Goal: Task Accomplishment & Management: Manage account settings

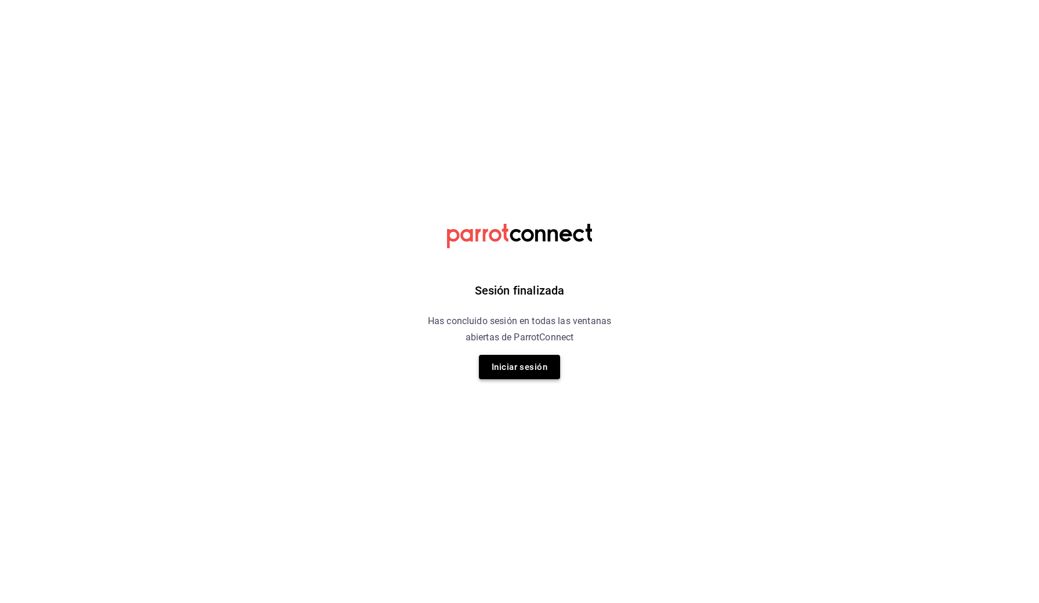
click at [528, 359] on button "Iniciar sesión" at bounding box center [519, 367] width 81 height 24
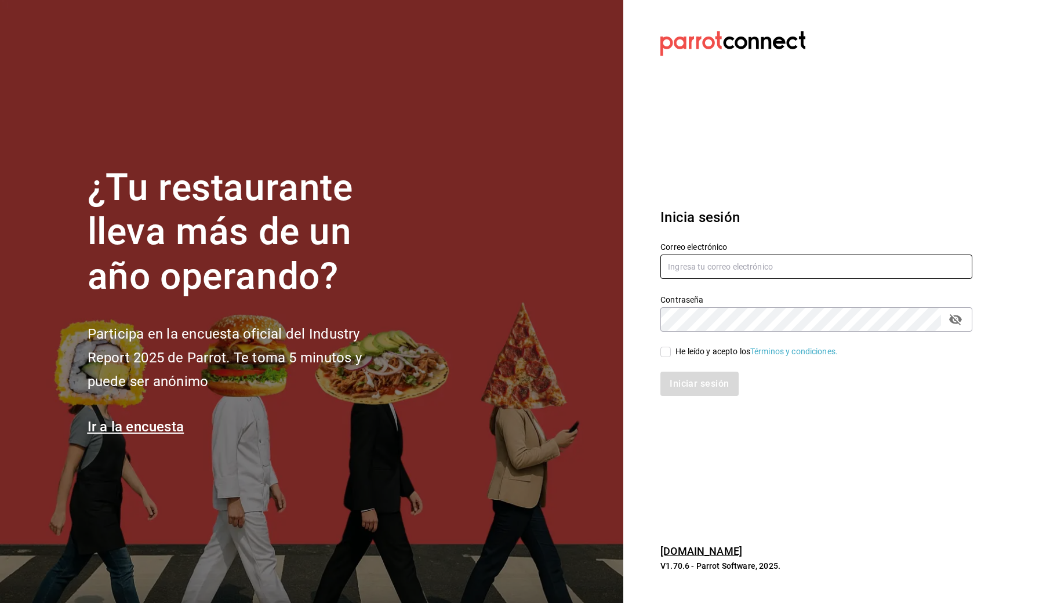
type input "[EMAIL_ADDRESS][DOMAIN_NAME]"
drag, startPoint x: 668, startPoint y: 355, endPoint x: 681, endPoint y: 372, distance: 21.6
click at [668, 355] on input "He leído y acepto los Términos y condiciones." at bounding box center [666, 352] width 10 height 10
checkbox input "true"
click at [723, 402] on div "Inicia sesión Correo electrónico [EMAIL_ADDRESS][DOMAIN_NAME] Contraseña Contra…" at bounding box center [817, 302] width 312 height 218
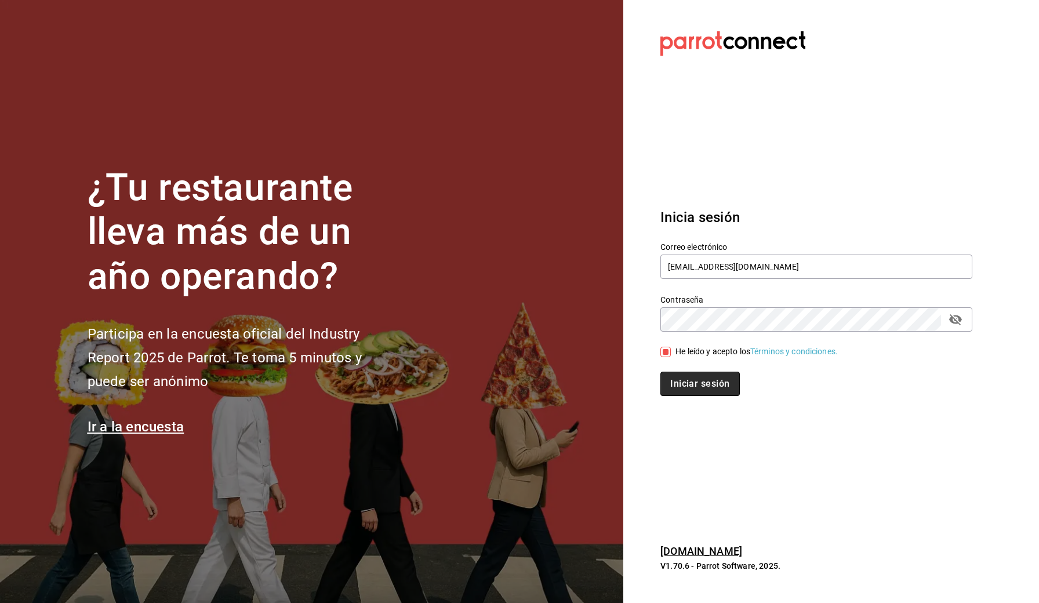
click at [709, 386] on button "Iniciar sesión" at bounding box center [700, 384] width 79 height 24
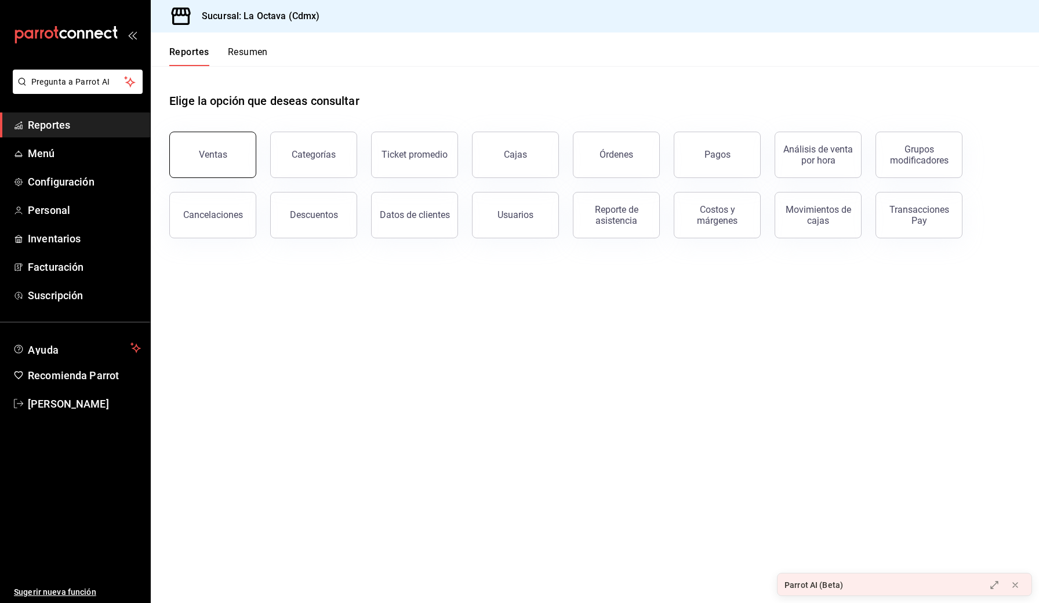
click at [209, 160] on div "Ventas" at bounding box center [213, 154] width 28 height 11
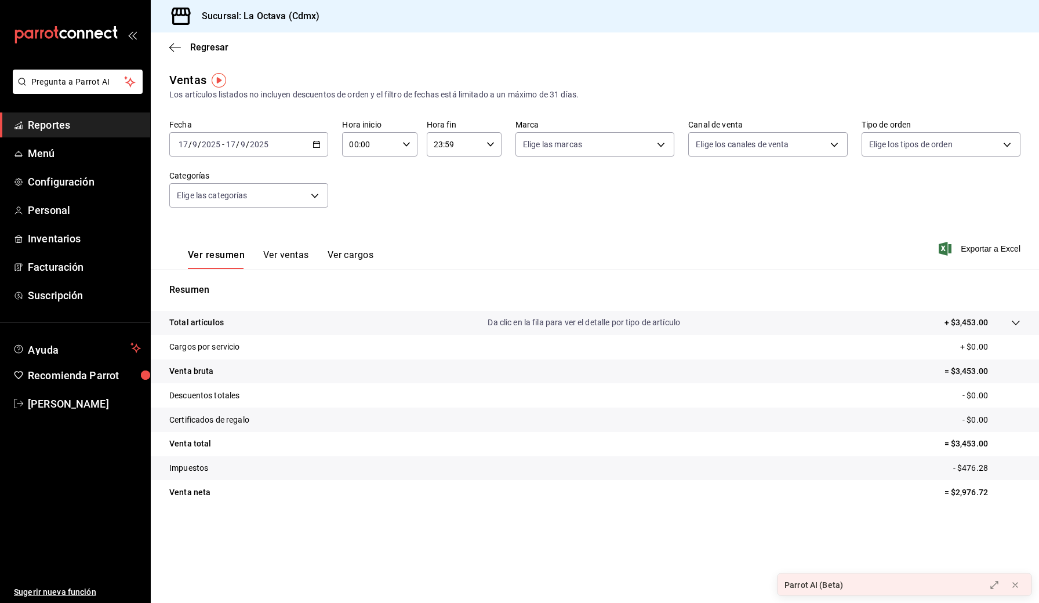
click at [307, 146] on div "2025-09-17 17 / 9 / 2025 - 2025-09-17 17 / 9 / 2025" at bounding box center [248, 144] width 159 height 24
click at [211, 256] on span "Mes actual" at bounding box center [224, 258] width 90 height 12
click at [37, 162] on link "Menú" at bounding box center [75, 153] width 150 height 25
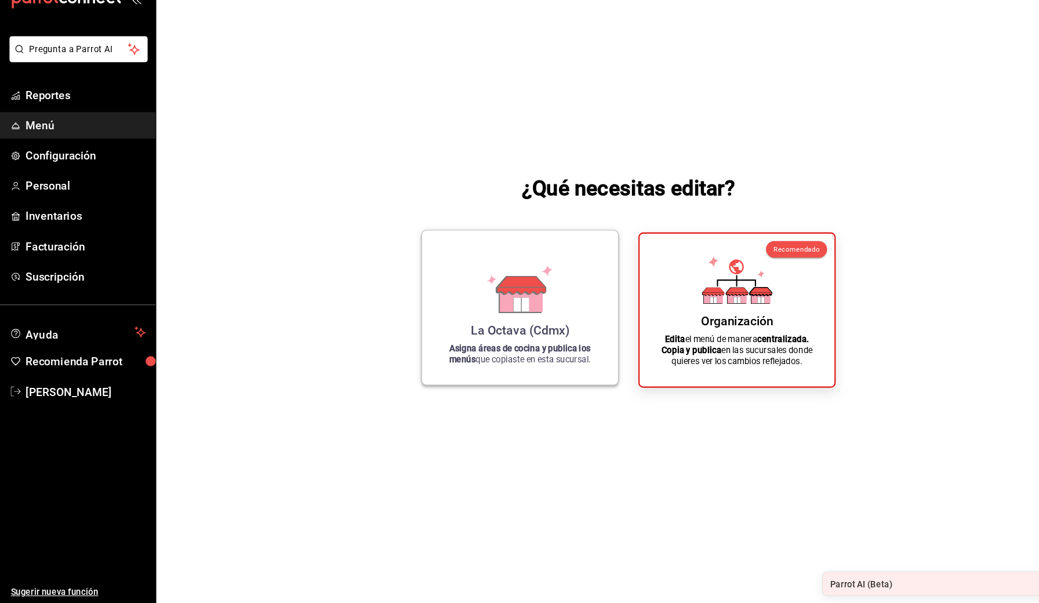
click at [536, 277] on div "La Octava (Cdmx) Asigna áreas de cocina y publica los menús que copiaste en est…" at bounding box center [493, 325] width 157 height 126
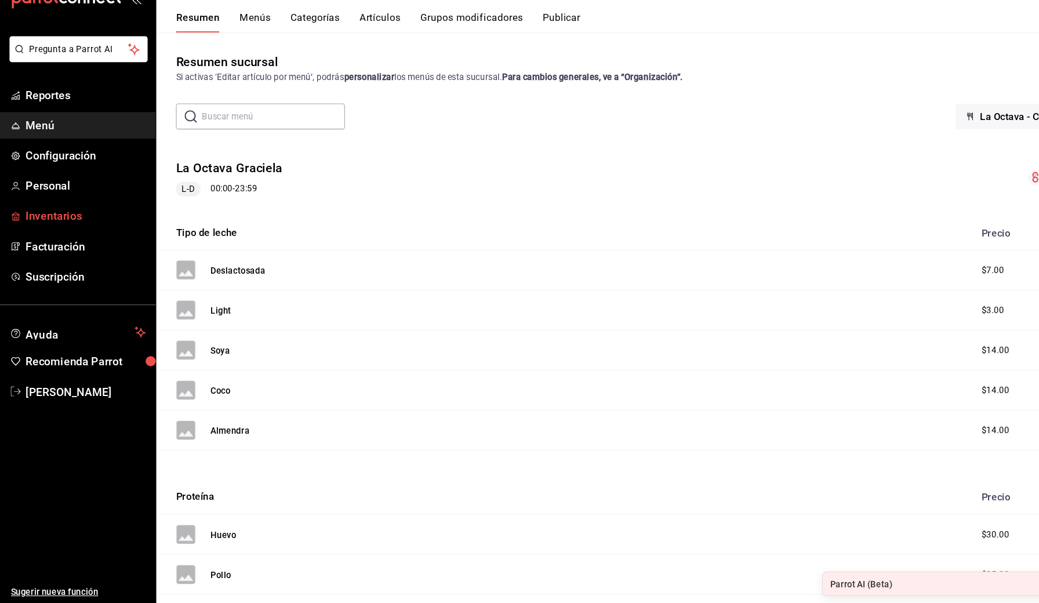
click at [73, 226] on link "Inventarios" at bounding box center [75, 238] width 150 height 25
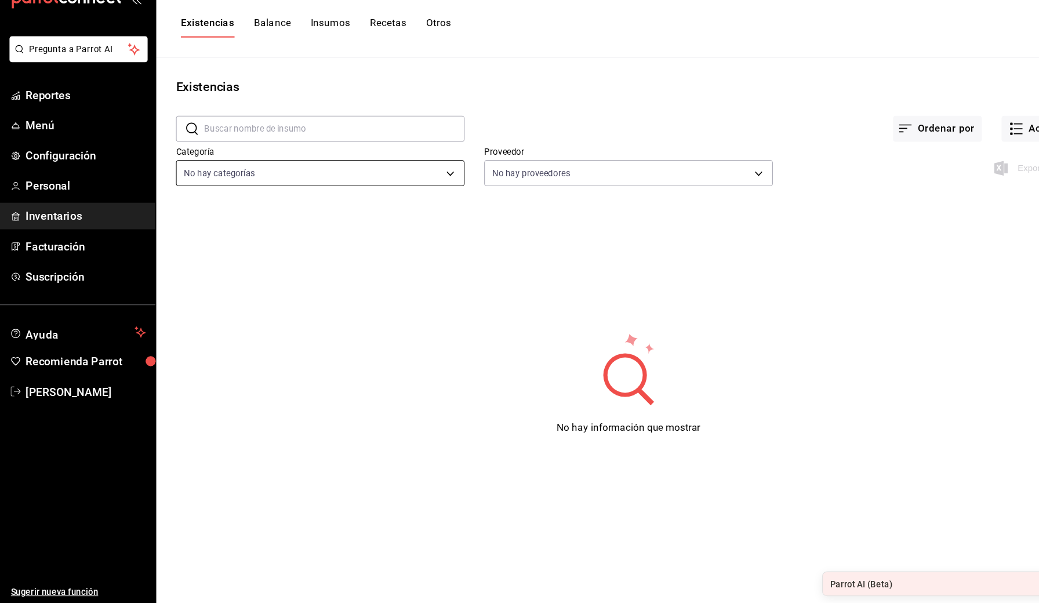
click at [401, 164] on body "Pregunta a Parrot AI Reportes Menú Configuración Personal Inventarios Facturaci…" at bounding box center [519, 297] width 1039 height 595
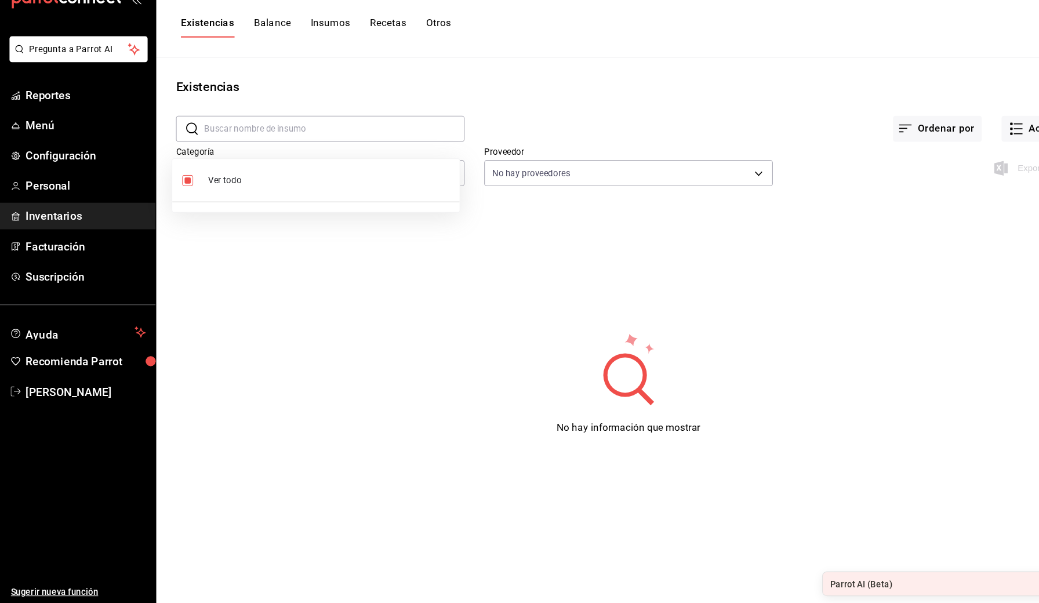
click at [574, 166] on div at bounding box center [519, 301] width 1039 height 603
click at [574, 166] on div "Ver todo" at bounding box center [519, 301] width 1039 height 603
click at [561, 171] on body "Pregunta a Parrot AI Reportes Menú Configuración Personal Inventarios Facturaci…" at bounding box center [519, 297] width 1039 height 595
click at [487, 305] on div at bounding box center [519, 301] width 1039 height 603
